Goal: Task Accomplishment & Management: Manage account settings

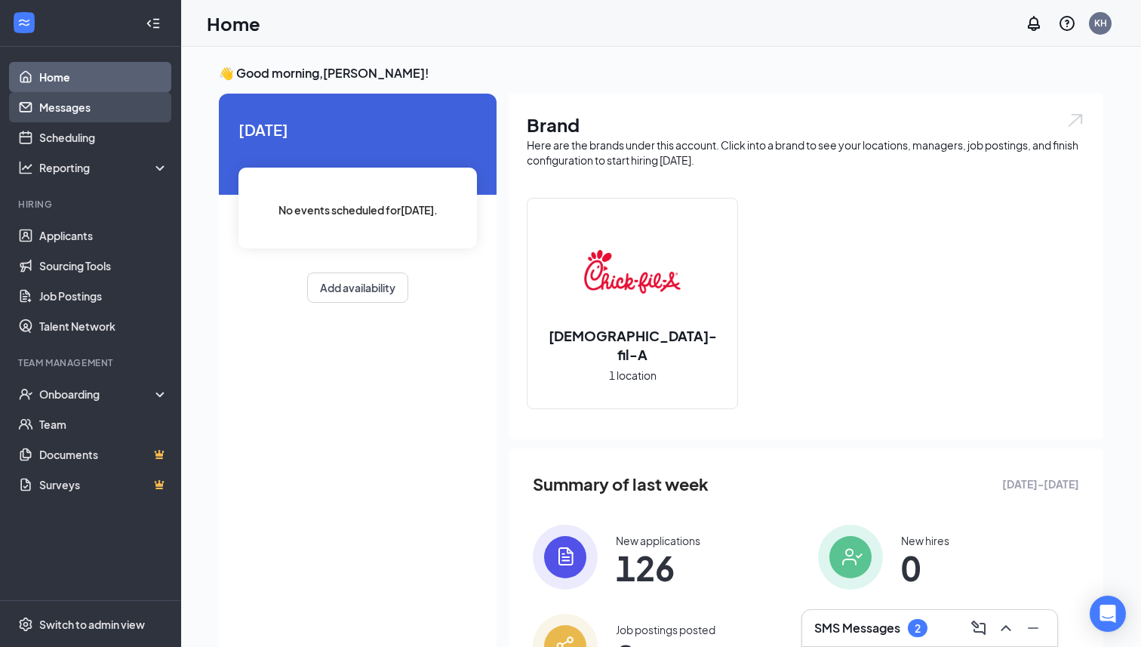
click at [74, 118] on link "Messages" at bounding box center [103, 107] width 129 height 30
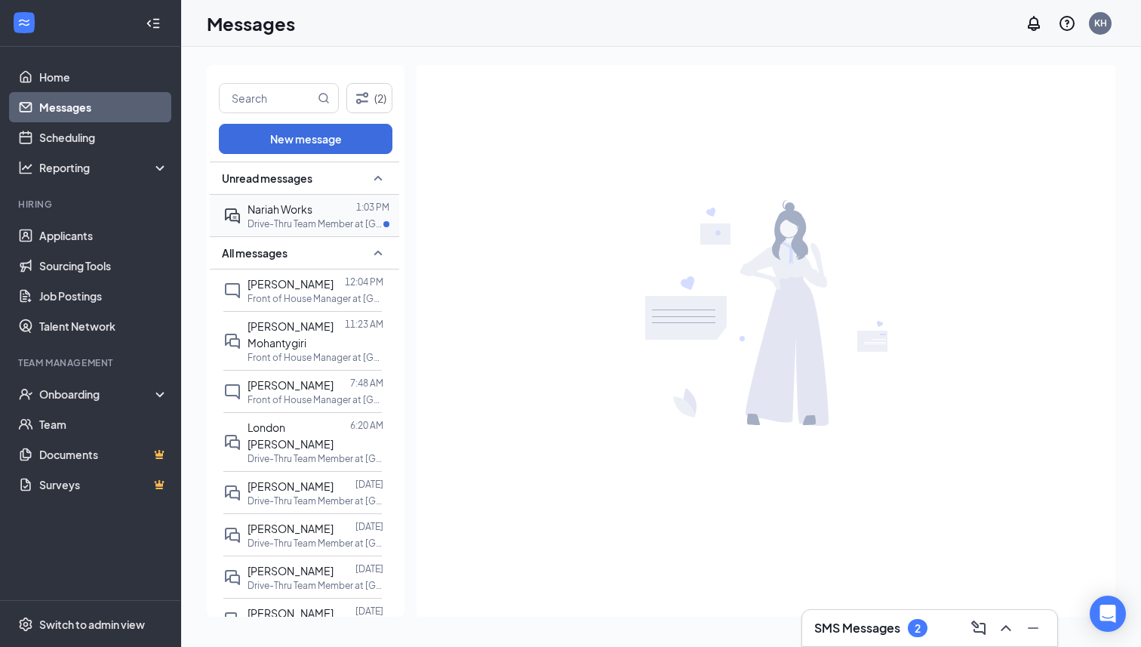
click at [280, 220] on p "Drive-Thru Team Member at Florissant (MO)" at bounding box center [316, 223] width 136 height 13
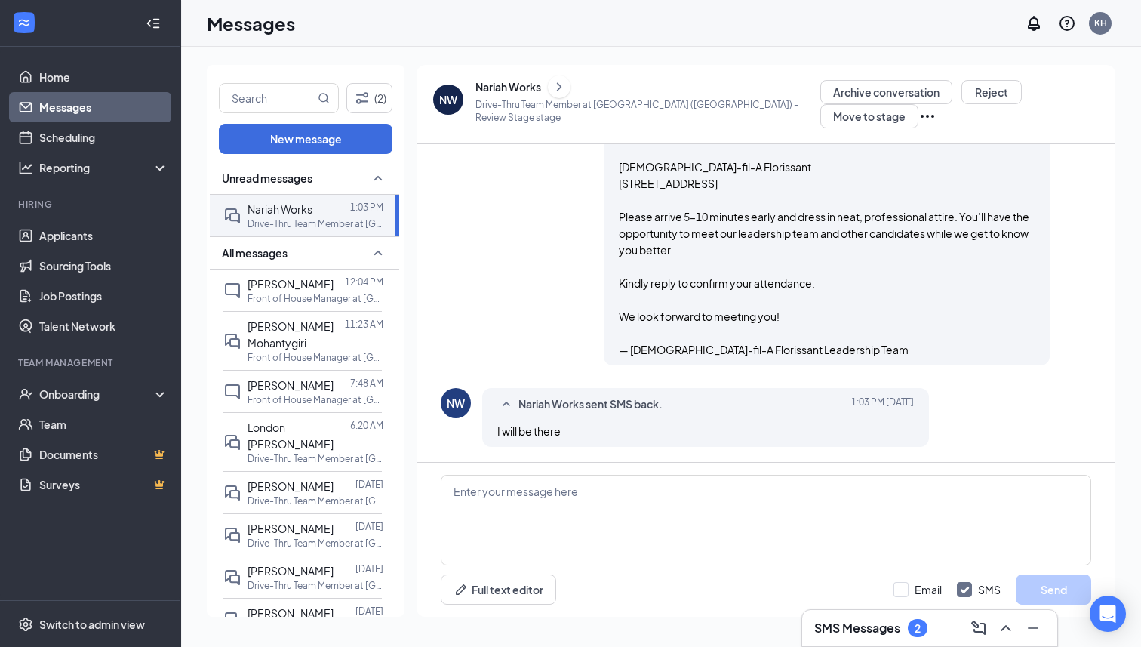
scroll to position [836, 0]
click at [84, 239] on link "Applicants" at bounding box center [103, 235] width 129 height 30
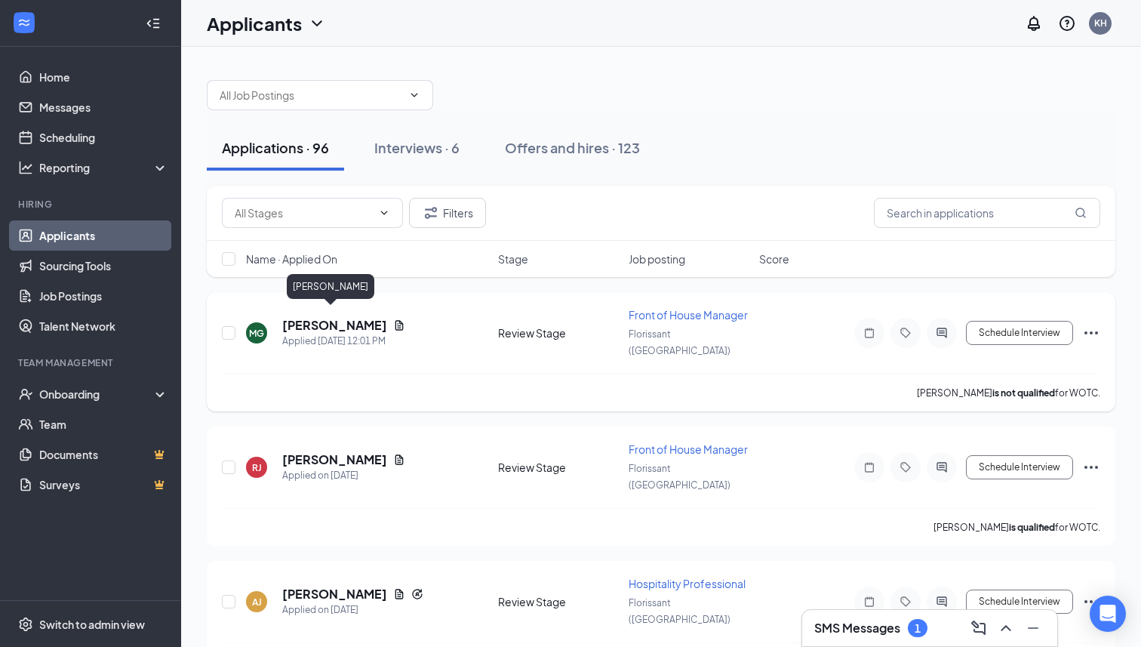
click at [330, 317] on h5 "Micah Griffin" at bounding box center [334, 325] width 105 height 17
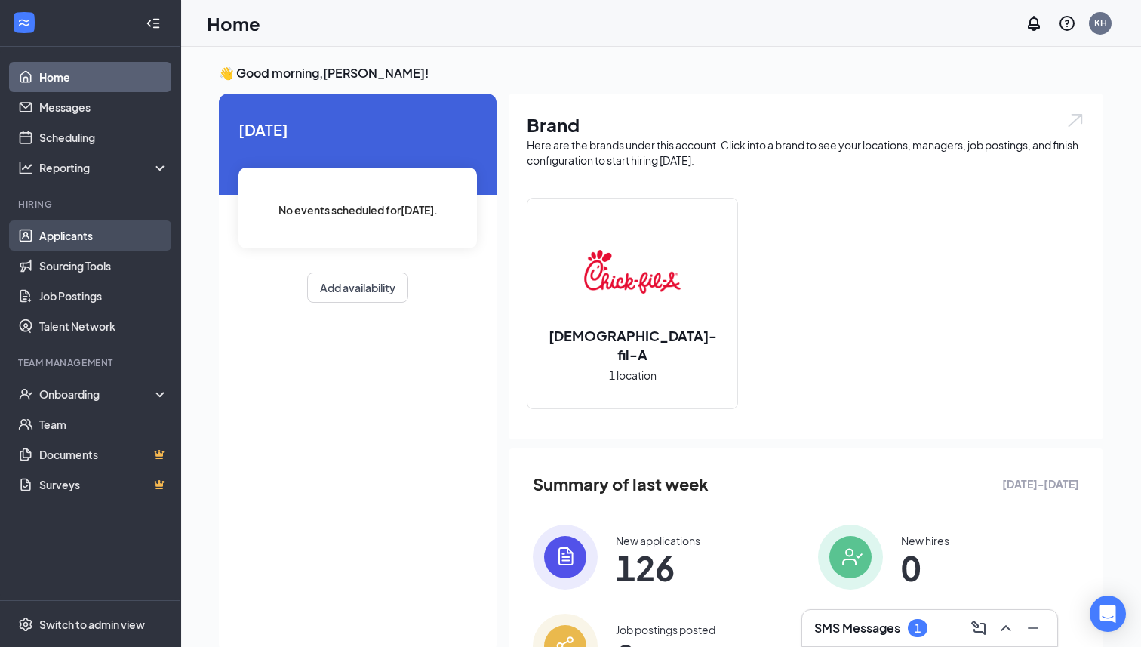
click at [39, 226] on link "Applicants" at bounding box center [103, 235] width 129 height 30
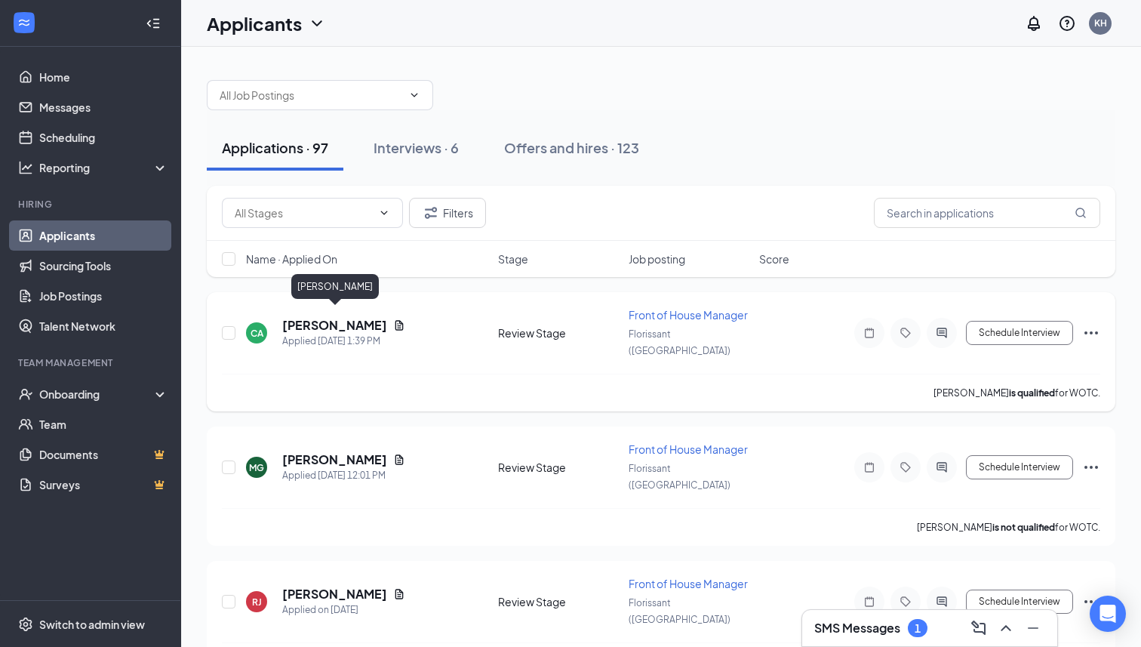
click at [320, 317] on h5 "Crystal Alexander" at bounding box center [334, 325] width 105 height 17
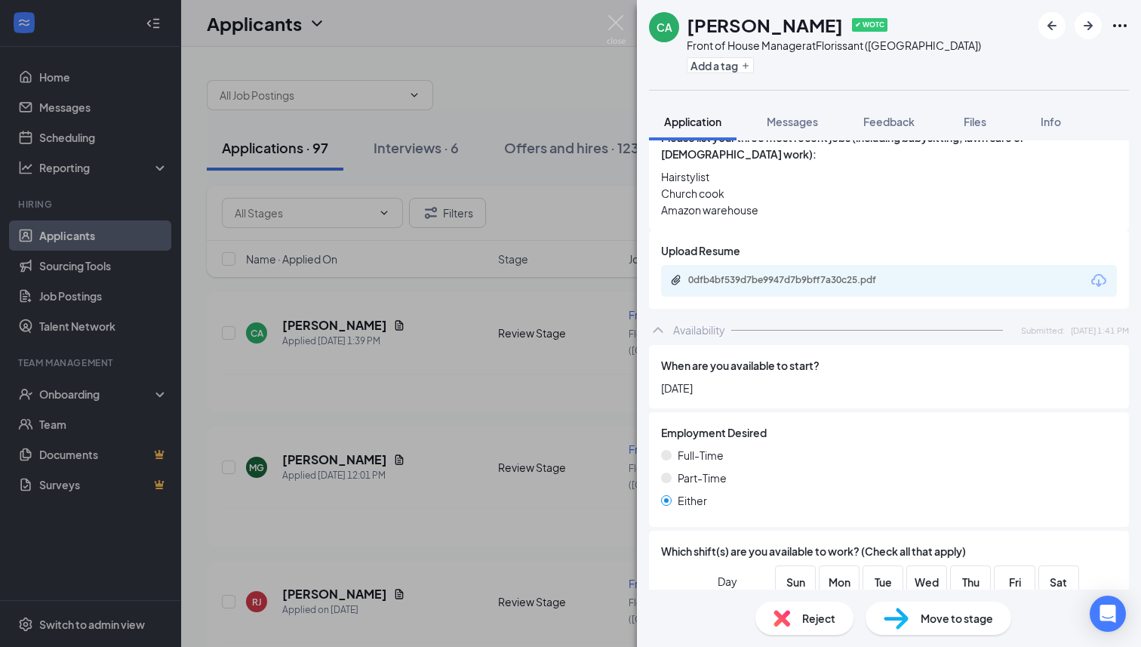
scroll to position [336, 0]
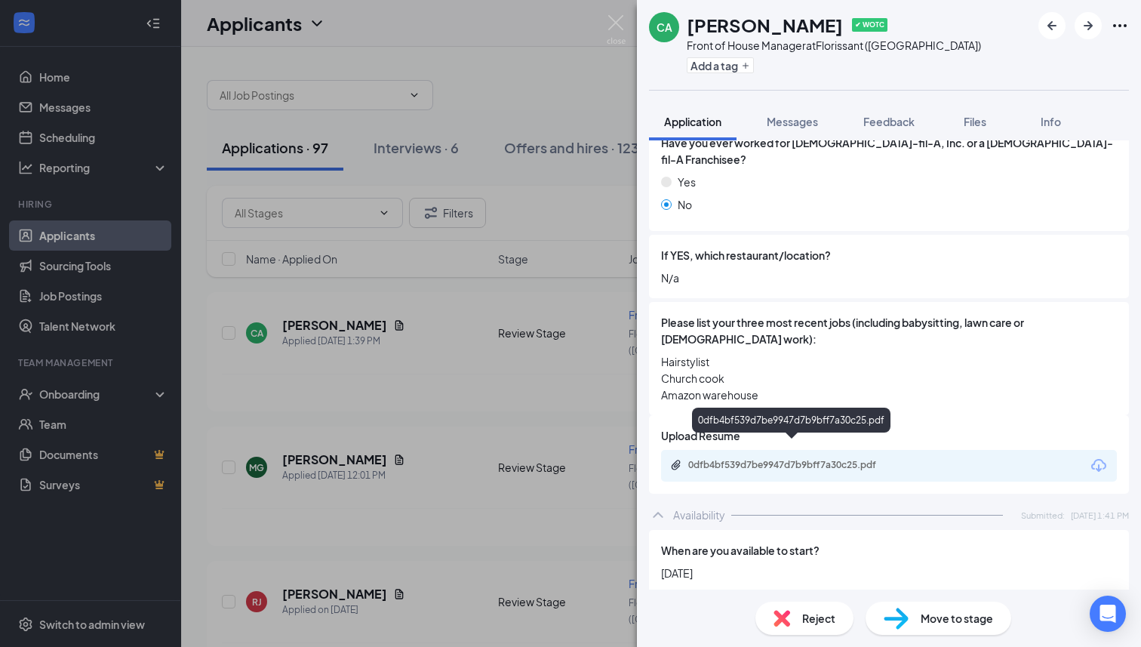
click at [759, 459] on div "0dfb4bf539d7be9947d7b9bff7a30c25.pdf" at bounding box center [792, 466] width 245 height 14
click at [439, 337] on div "CA Crystal Alexander ✔ WOTC Front of House Manager at Florissant (MO) Add a tag…" at bounding box center [570, 323] width 1141 height 647
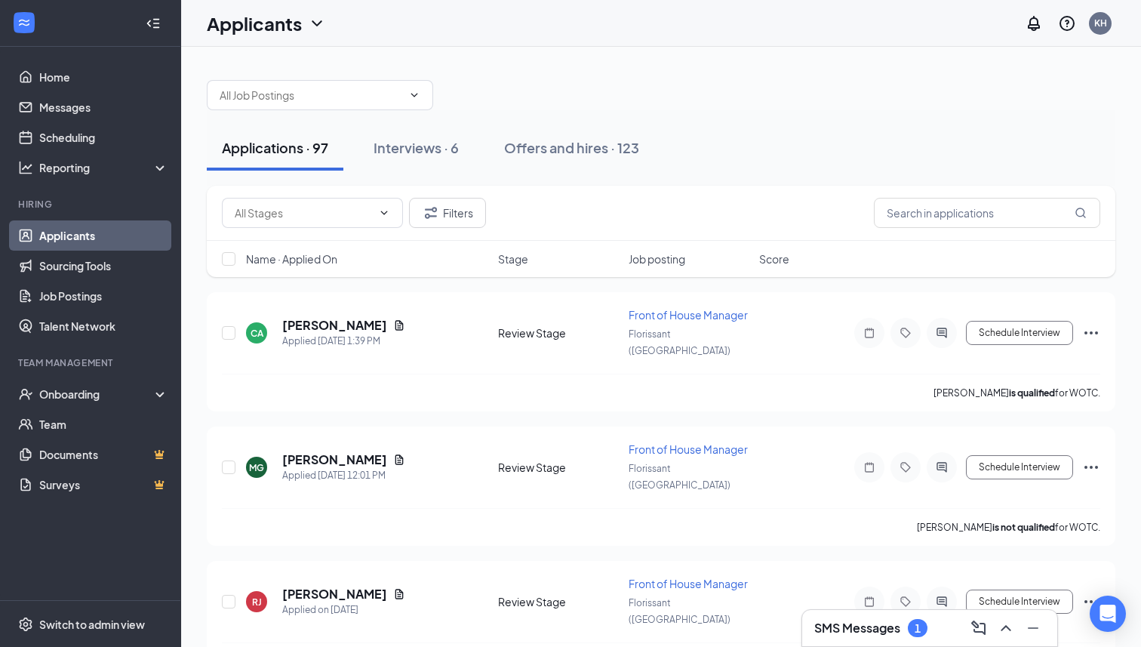
click at [928, 634] on div "SMS Messages 1" at bounding box center [870, 628] width 113 height 18
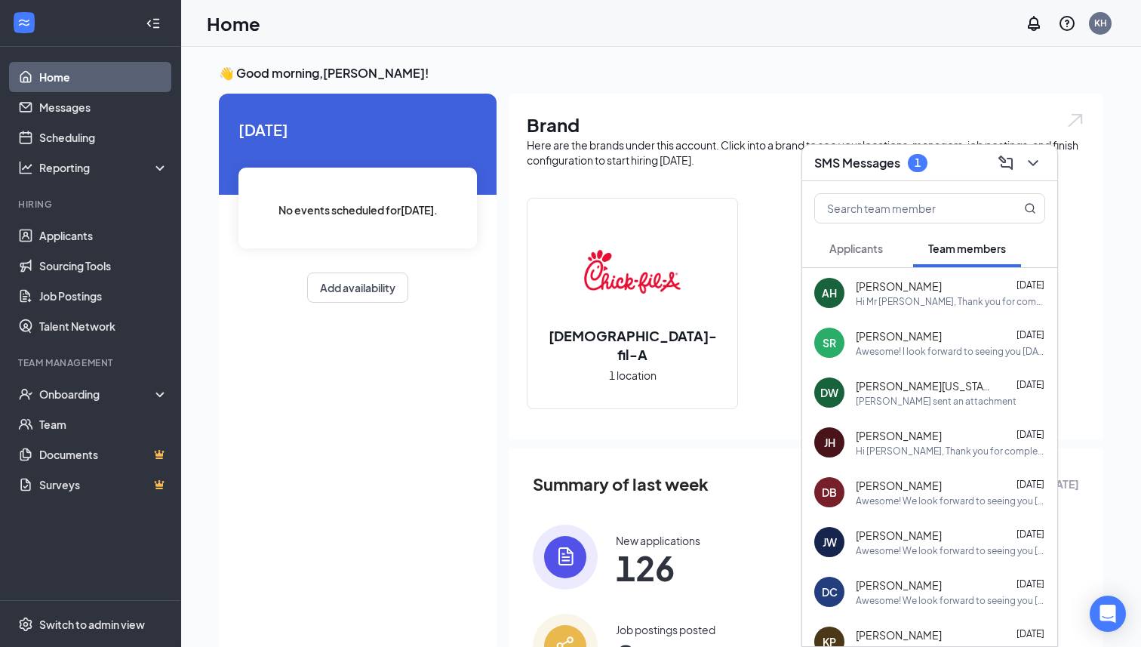
click at [867, 251] on span "Applicants" at bounding box center [857, 249] width 54 height 14
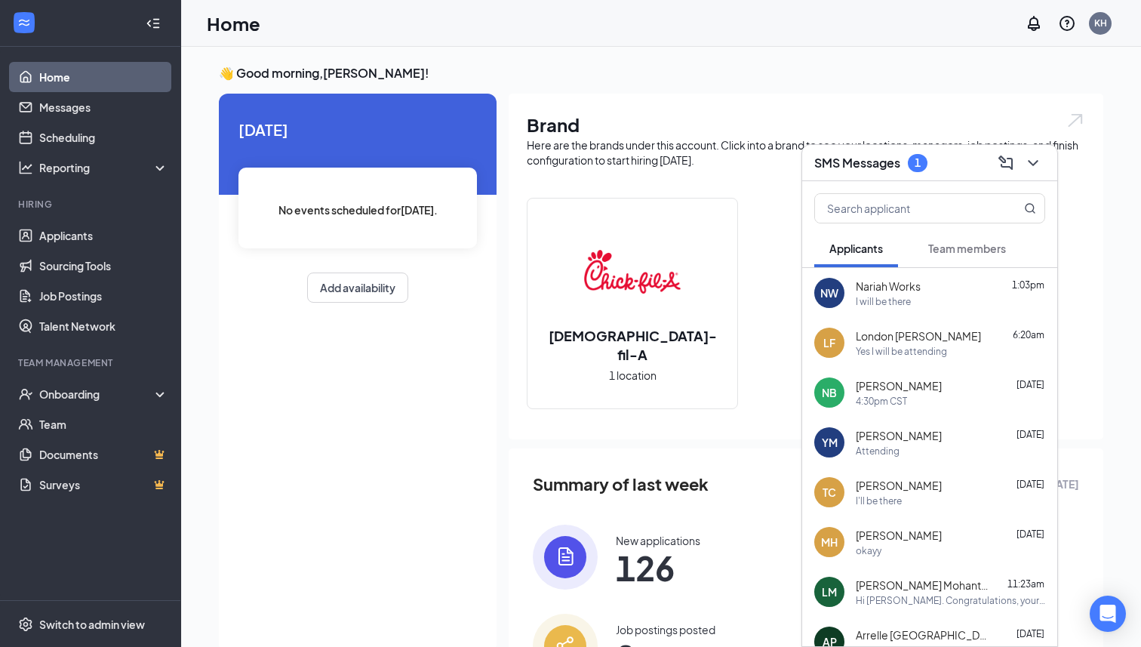
click at [959, 149] on div "SMS Messages 1" at bounding box center [929, 163] width 255 height 36
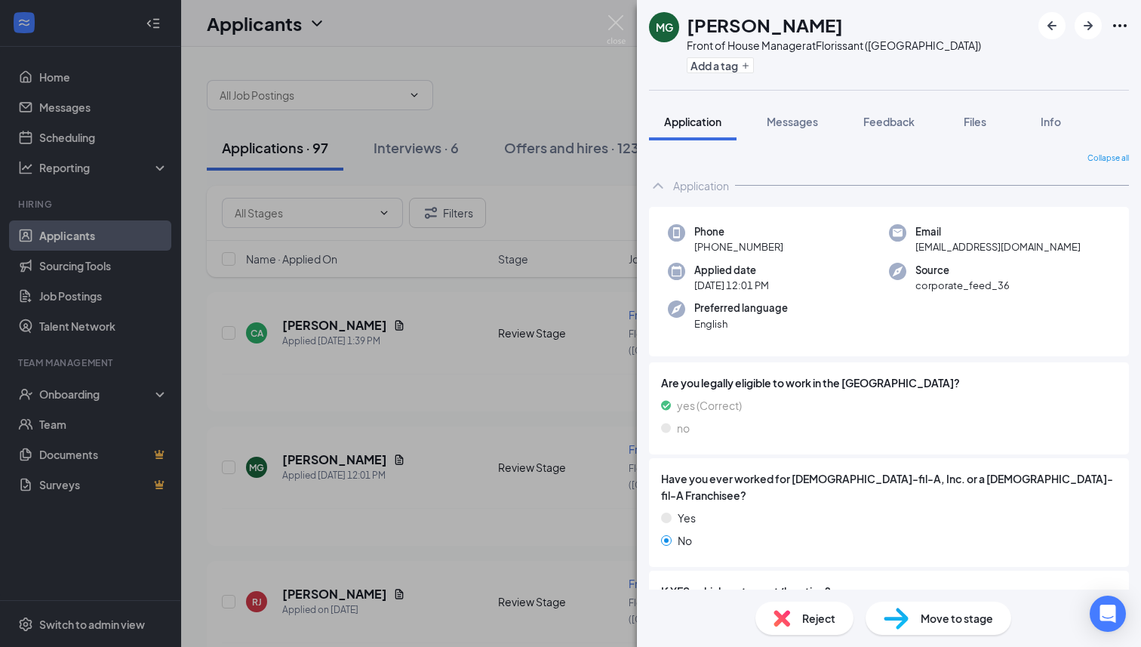
click at [337, 183] on div "MG Micah Griffin Front of House Manager at Florissant (MO) Add a tag Applicatio…" at bounding box center [570, 323] width 1141 height 647
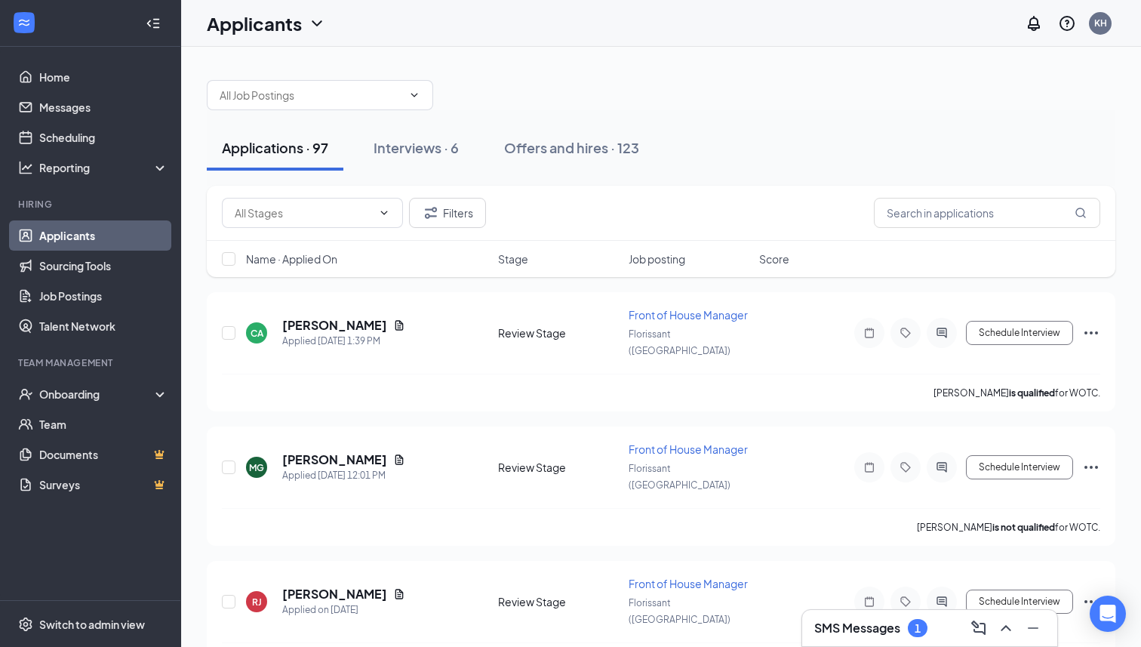
click at [81, 238] on link "Applicants" at bounding box center [103, 235] width 129 height 30
click at [42, 73] on link "Home" at bounding box center [103, 77] width 129 height 30
